Goal: Find specific page/section

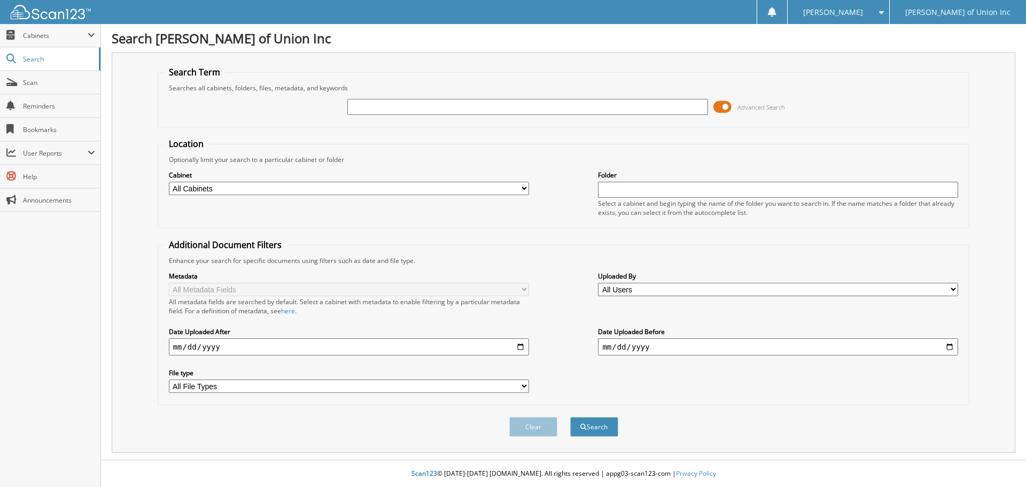
drag, startPoint x: 360, startPoint y: 100, endPoint x: 358, endPoint y: 95, distance: 6.1
click at [360, 98] on div at bounding box center [527, 107] width 360 height 18
type input "678898"
click at [470, 181] on div "Cabinet All Cabinets ACCOUNTS PAYABLE CAR DEALS CASHIER REPORTS EMPLOYEE HANDBO…" at bounding box center [349, 182] width 360 height 27
select select "1850"
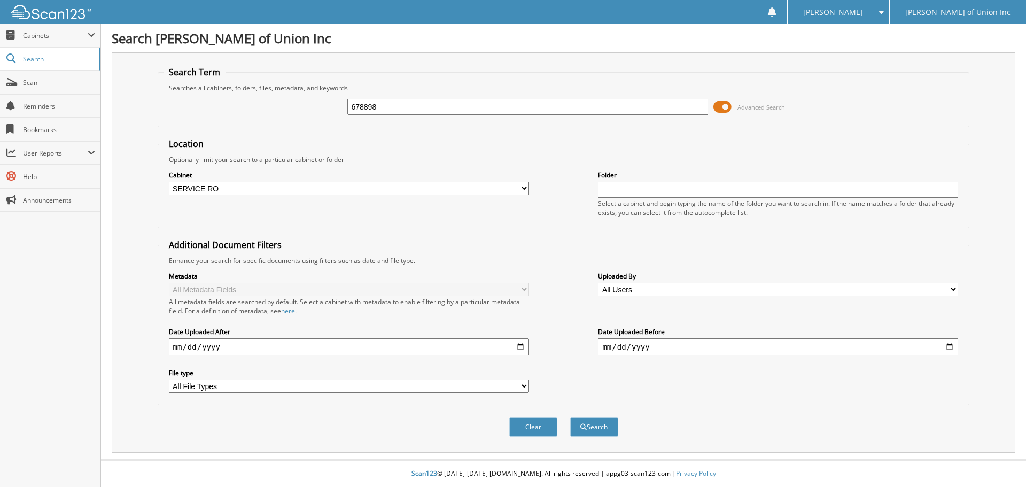
click at [169, 182] on select "All Cabinets ACCOUNTS PAYABLE CAR DEALS CASHIER REPORTS EMPLOYEE HANDBOOK FORMS…" at bounding box center [349, 188] width 360 height 13
click at [590, 423] on button "Search" at bounding box center [594, 427] width 48 height 20
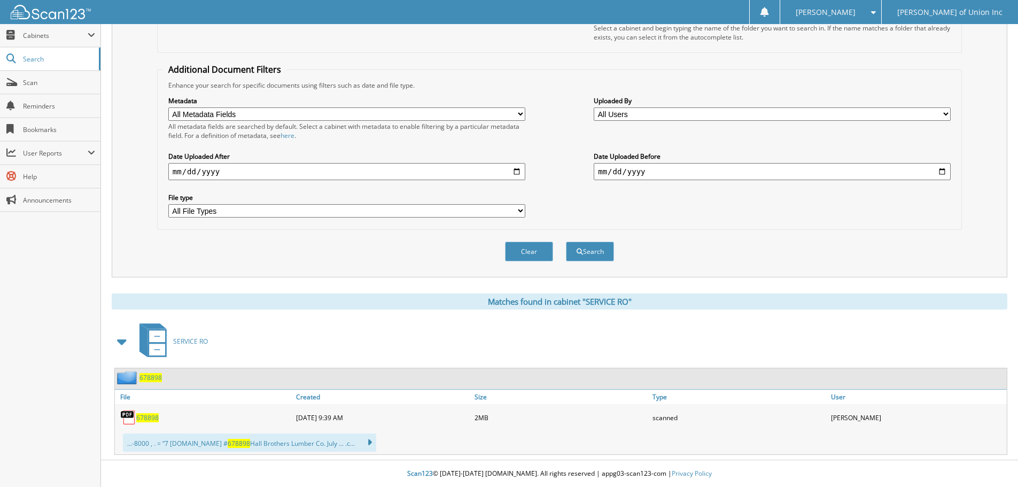
click at [144, 422] on span "678898" at bounding box center [147, 417] width 22 height 9
click at [145, 416] on span "678898" at bounding box center [147, 417] width 22 height 9
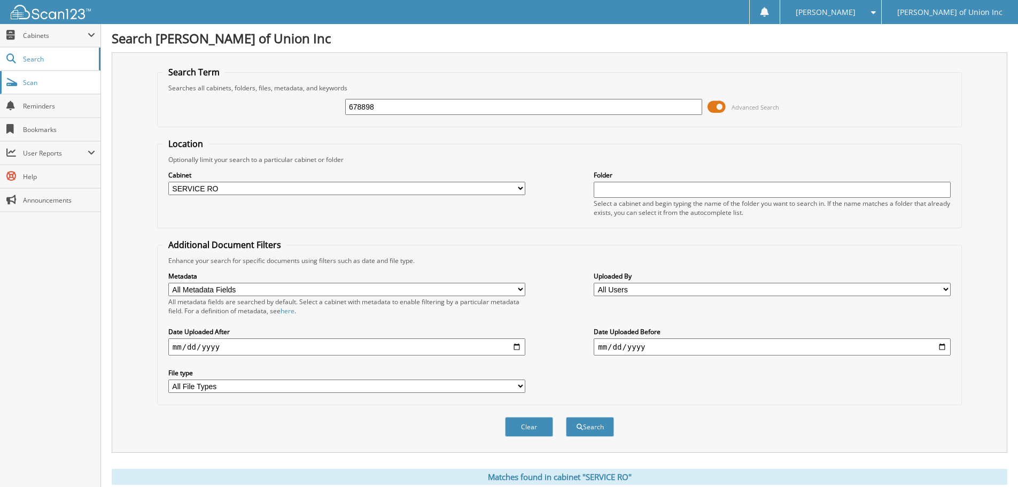
click at [38, 82] on span "Scan" at bounding box center [59, 82] width 72 height 9
